Goal: Transaction & Acquisition: Book appointment/travel/reservation

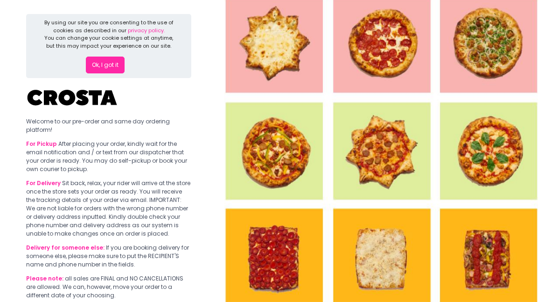
click at [108, 64] on button "Ok, I got it" at bounding box center [105, 64] width 39 height 17
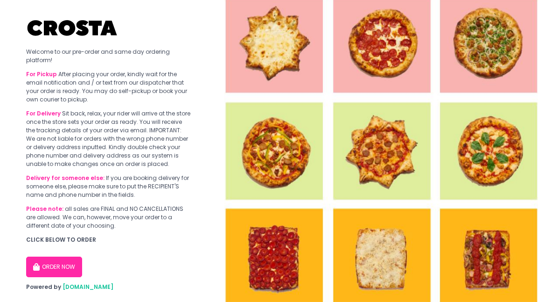
click at [56, 266] on button "ORDER NOW" at bounding box center [54, 266] width 56 height 21
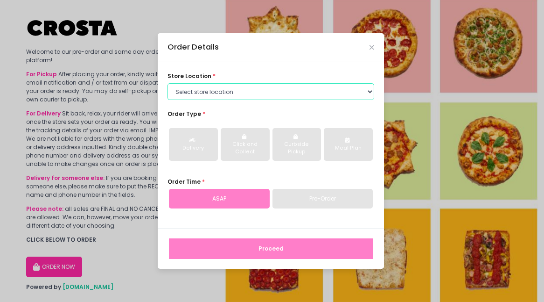
click at [302, 94] on select "Select store location [PERSON_NAME] Pizza - [PERSON_NAME] Pizza - [GEOGRAPHIC_D…" at bounding box center [271, 91] width 207 height 17
select select "5fabb2e53664a8677beaeb89"
click at [168, 83] on select "Select store location [PERSON_NAME] Pizza - [PERSON_NAME] Pizza - [GEOGRAPHIC_D…" at bounding box center [271, 91] width 207 height 17
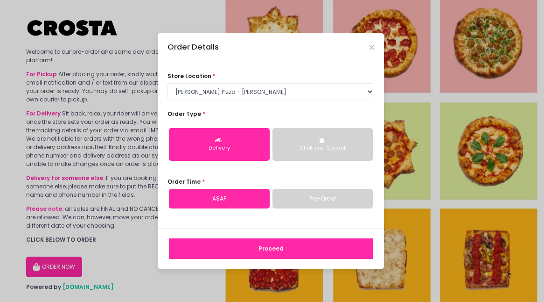
click at [305, 201] on link "Pre-Order" at bounding box center [323, 199] width 101 height 20
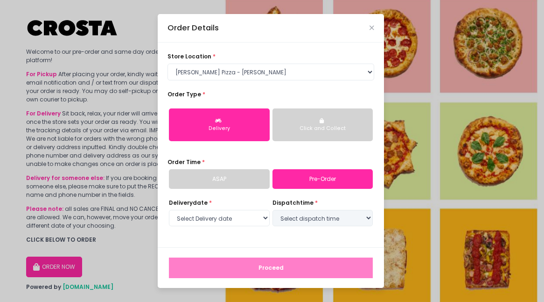
select select "[DATE]"
click at [289, 220] on select "Select dispatch time 01:30 PM - 02:00 PM 02:00 PM - 02:30 PM 02:30 PM - 03:00 P…" at bounding box center [323, 218] width 101 height 17
select select "16:00"
click at [273, 210] on select "Select dispatch time 01:30 PM - 02:00 PM 02:00 PM - 02:30 PM 02:30 PM - 03:00 P…" at bounding box center [323, 218] width 101 height 17
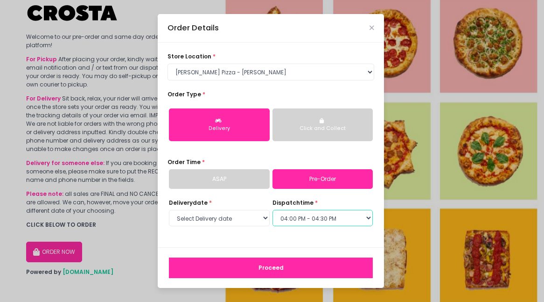
scroll to position [21, 0]
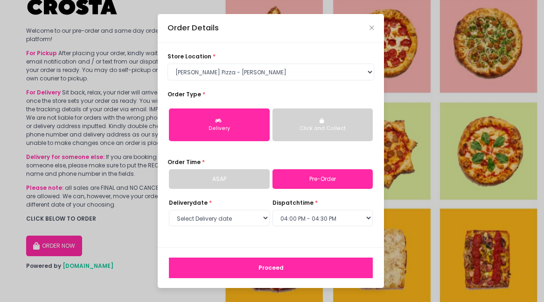
click at [270, 268] on button "Proceed" at bounding box center [271, 267] width 204 height 21
